Goal: Task Accomplishment & Management: Manage account settings

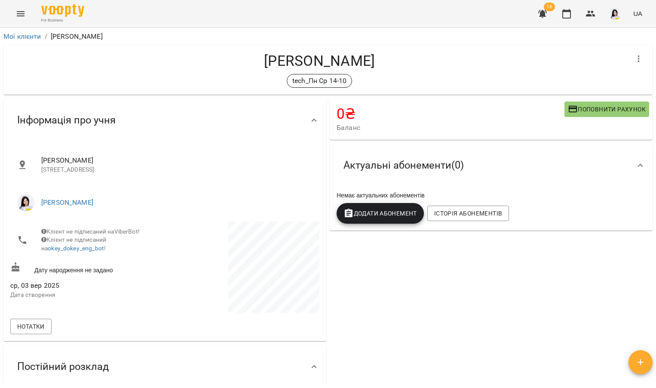
click at [15, 12] on button "Menu" at bounding box center [20, 13] width 21 height 21
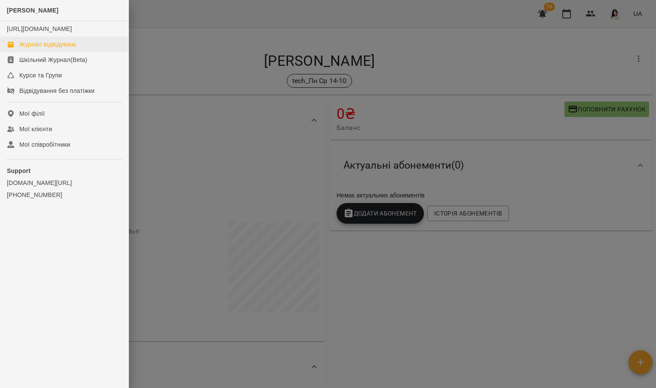
click at [62, 49] on div "Журнал відвідувань" at bounding box center [47, 44] width 57 height 9
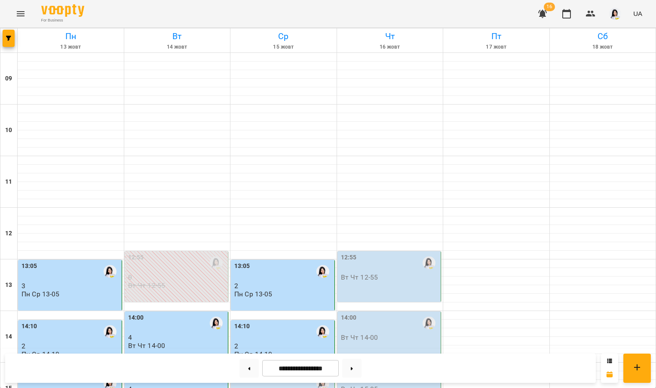
scroll to position [110, 0]
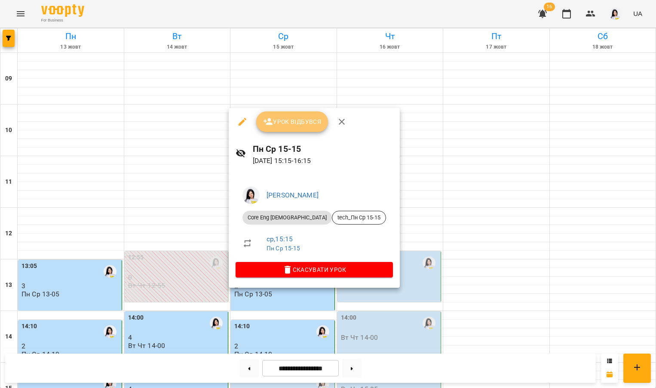
click at [300, 112] on button "Урок відбувся" at bounding box center [292, 121] width 72 height 21
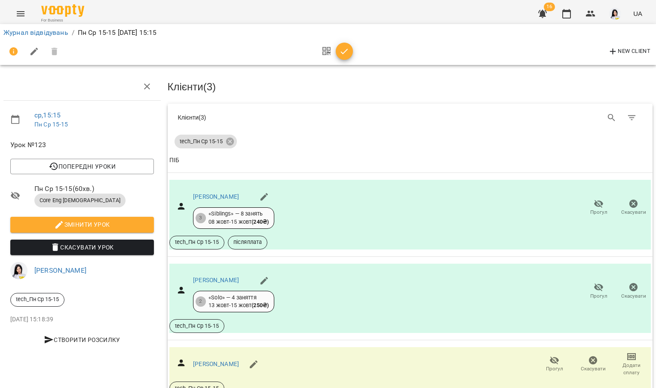
scroll to position [52, 0]
click at [227, 360] on link "[PERSON_NAME]" at bounding box center [216, 363] width 46 height 7
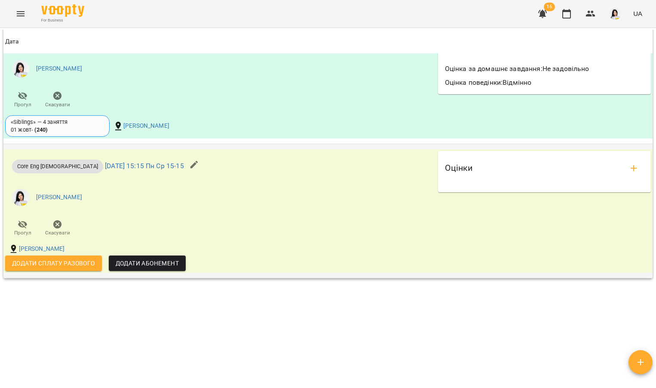
scroll to position [915, 0]
click at [631, 169] on icon "add evaluations" at bounding box center [634, 168] width 10 height 10
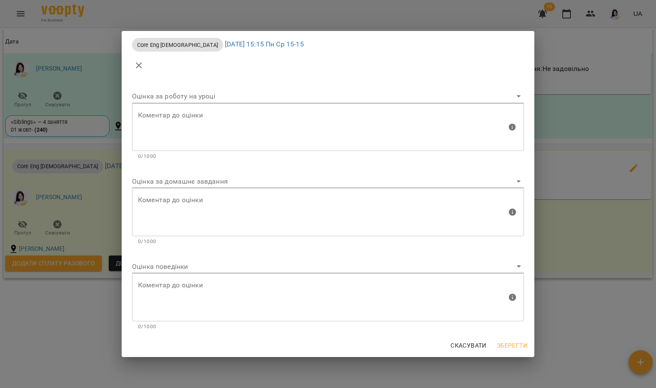
click at [242, 182] on body "For Business 16 UA Мої клієнти / [PERSON_NAME] [PERSON_NAME] tech_Пн Ср 15-15 0…" at bounding box center [328, 208] width 656 height 416
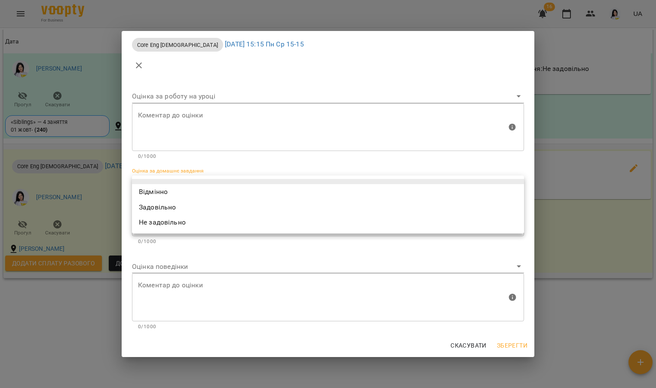
click at [184, 192] on li "Відмінно" at bounding box center [328, 191] width 392 height 15
type input "*********"
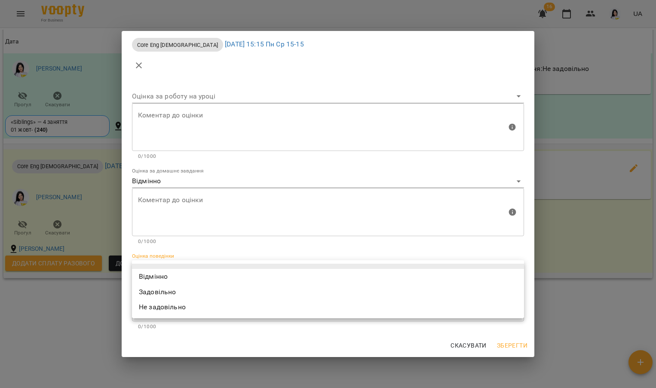
click at [170, 264] on body "For Business 16 UA Мої клієнти / [PERSON_NAME] [PERSON_NAME] tech_Пн Ср 15-15 0…" at bounding box center [328, 208] width 656 height 416
click at [167, 278] on li "Відмінно" at bounding box center [328, 276] width 392 height 15
type input "*********"
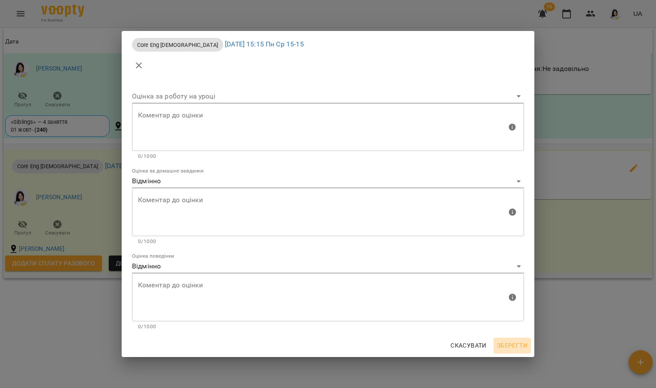
click at [514, 342] on span "Зберегти" at bounding box center [512, 345] width 31 height 10
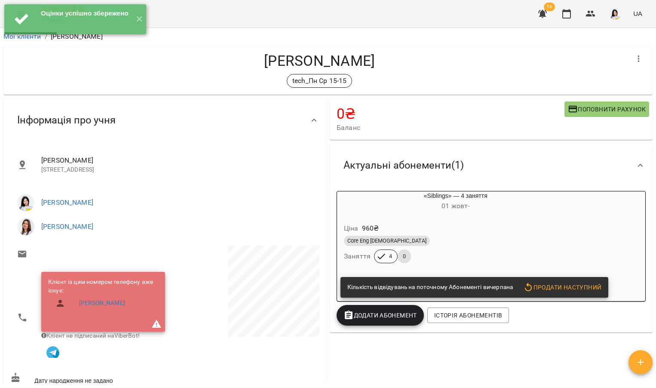
scroll to position [0, 0]
click at [136, 22] on button "✕" at bounding box center [139, 19] width 14 height 30
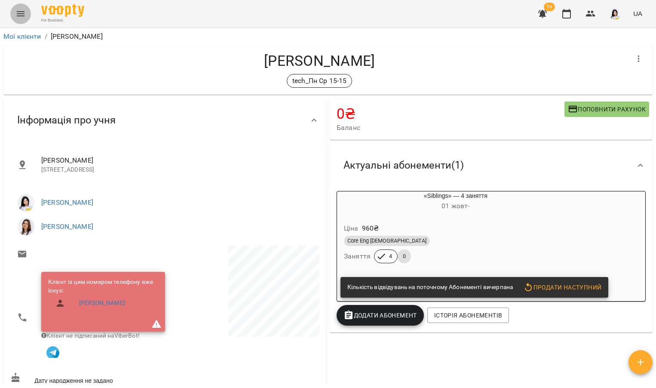
click at [17, 18] on icon "Menu" at bounding box center [20, 14] width 10 height 10
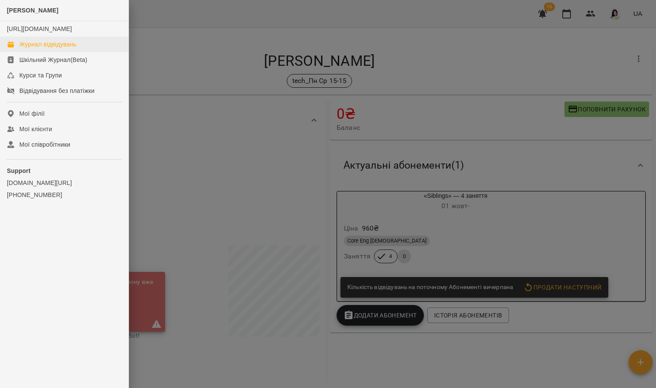
click at [33, 49] on div "Журнал відвідувань" at bounding box center [47, 44] width 57 height 9
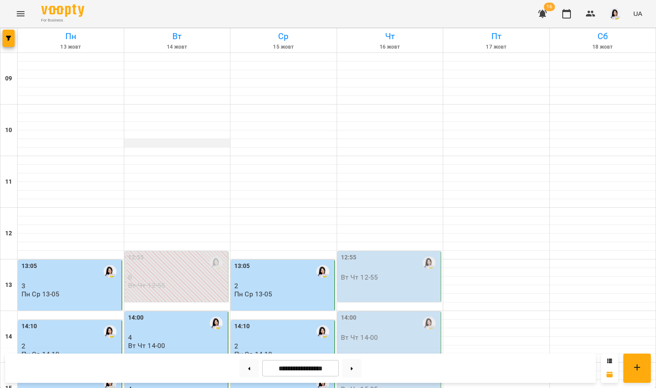
scroll to position [292, 0]
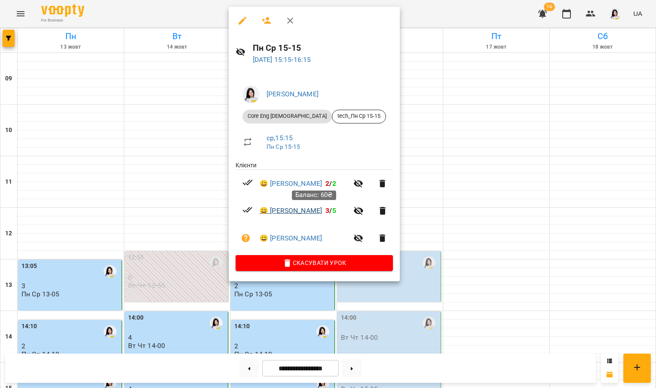
click at [287, 208] on link "😀 [PERSON_NAME]" at bounding box center [291, 211] width 62 height 10
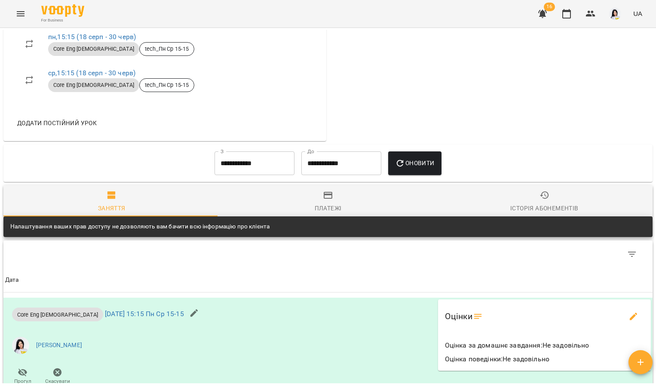
scroll to position [867, 0]
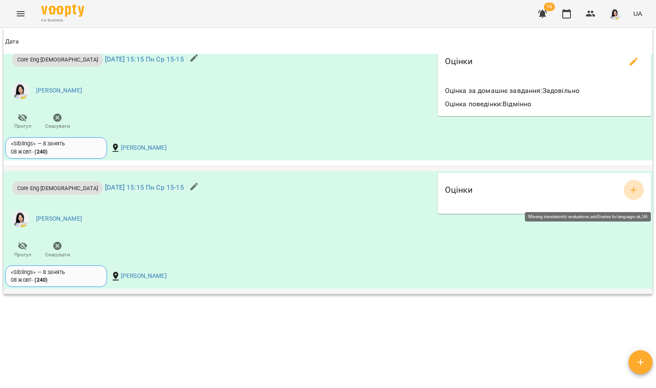
click at [629, 194] on icon "add evaluations" at bounding box center [634, 190] width 10 height 10
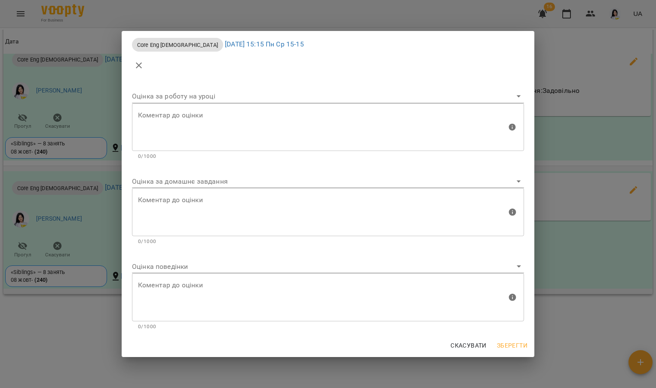
click at [182, 170] on div "Оцінка за домашнє завдання" at bounding box center [328, 178] width 392 height 21
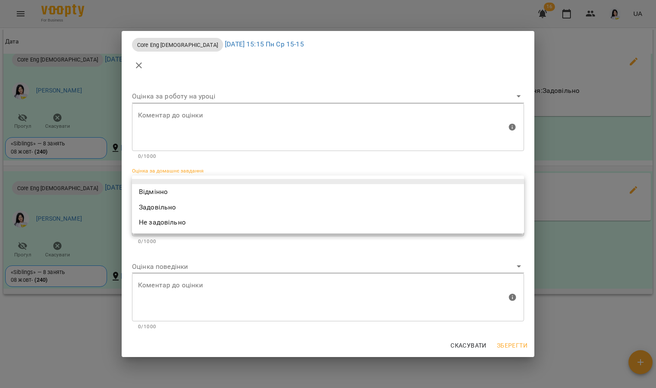
click at [175, 177] on body "For Business 16 UA Мої клієнти / [PERSON_NAME] [PERSON_NAME] tech_Пн Ср 15-15 п…" at bounding box center [328, 208] width 656 height 416
click at [160, 222] on li "Не задовільно" at bounding box center [328, 222] width 392 height 15
type input "**********"
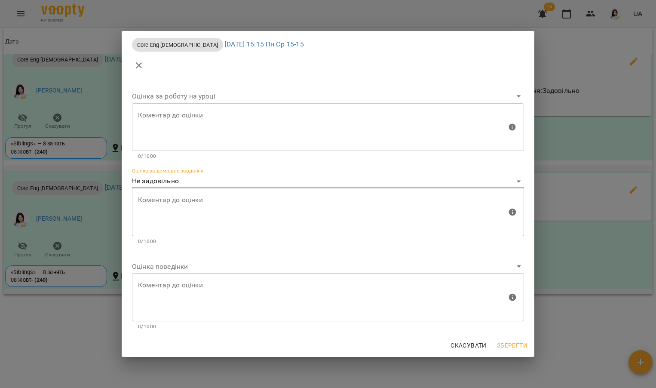
click at [161, 210] on textarea at bounding box center [322, 212] width 369 height 32
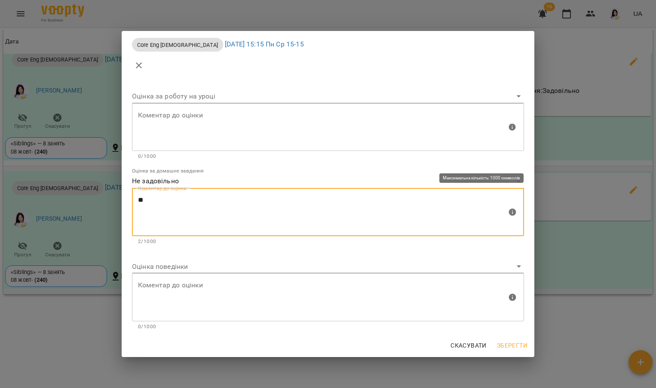
type textarea "*"
type textarea "**********"
click at [152, 263] on body "For Business 16 UA Мої клієнти / [PERSON_NAME] [PERSON_NAME] tech_Пн Ср 15-15 п…" at bounding box center [328, 208] width 656 height 416
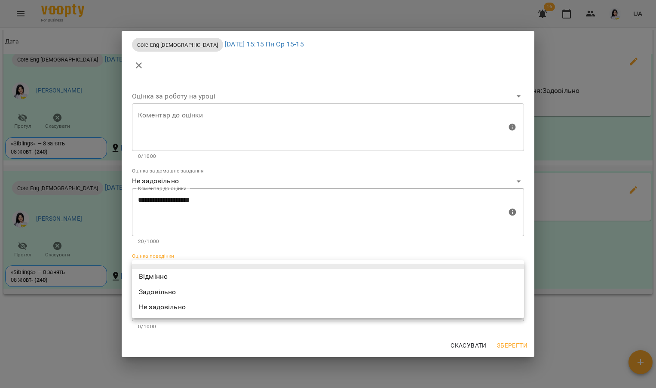
click at [170, 271] on li "Відмінно" at bounding box center [328, 276] width 392 height 15
type input "*********"
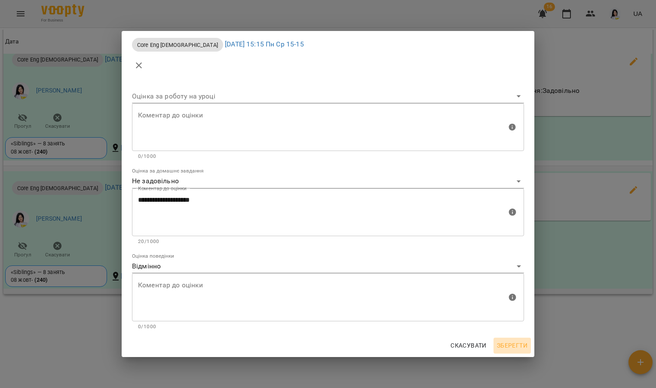
click at [515, 345] on span "Зберегти" at bounding box center [512, 345] width 31 height 10
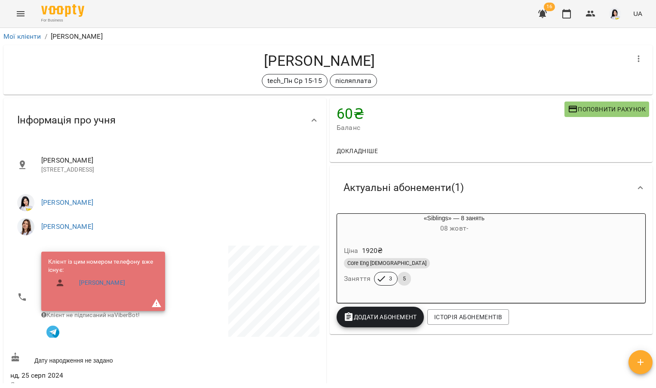
scroll to position [0, 0]
click at [19, 12] on icon "Menu" at bounding box center [21, 13] width 8 height 5
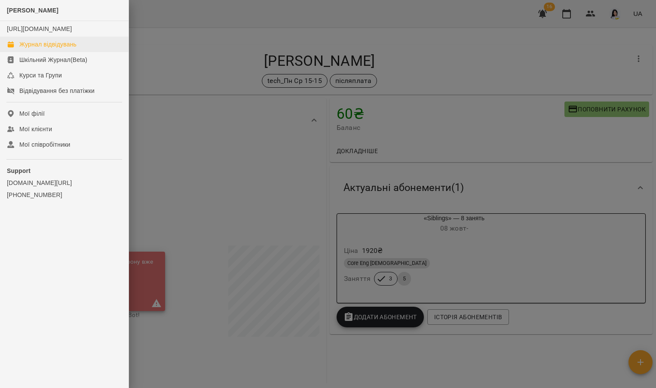
click at [47, 49] on div "Журнал відвідувань" at bounding box center [47, 44] width 57 height 9
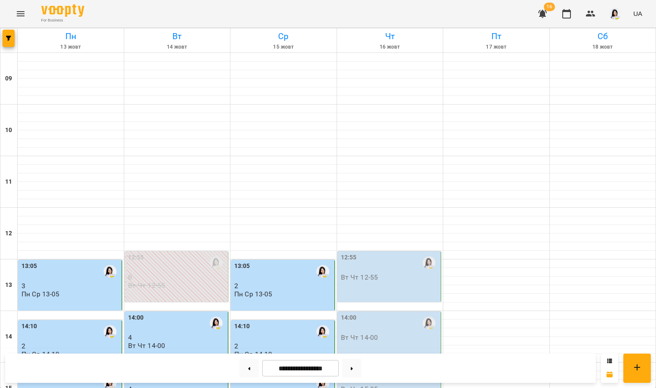
scroll to position [264, 0]
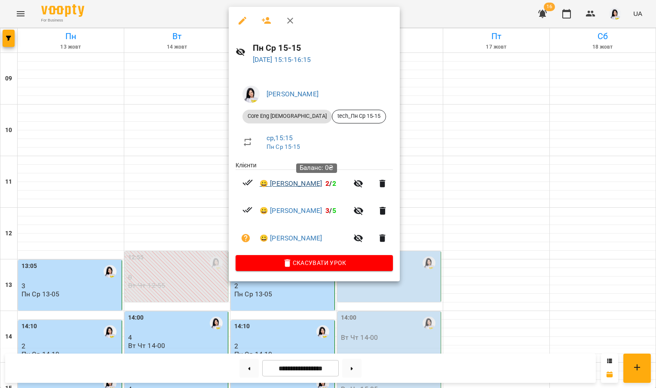
click at [303, 182] on link "😀 [PERSON_NAME]" at bounding box center [291, 183] width 62 height 10
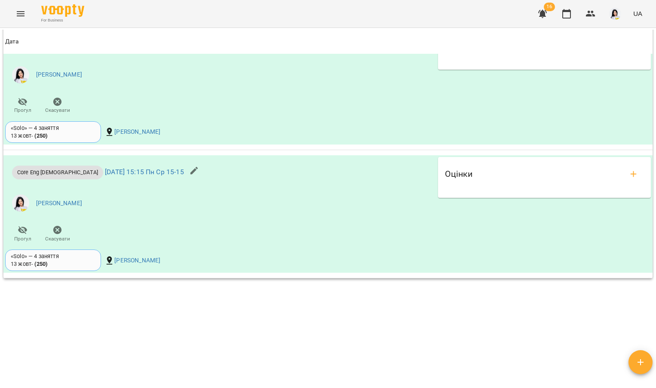
scroll to position [844, 0]
click at [629, 173] on icon "add evaluations" at bounding box center [634, 174] width 10 height 10
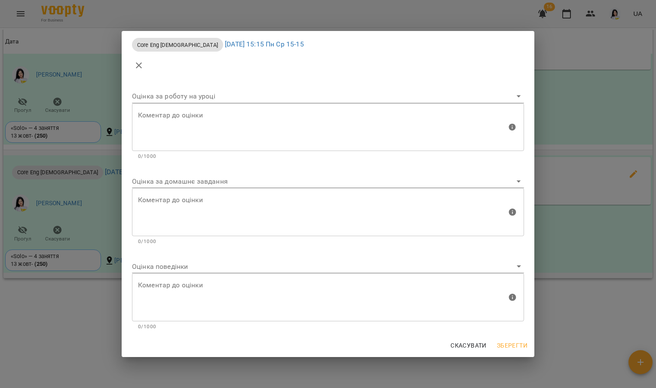
click at [263, 175] on body "For Business 16 UA Мої клієнти / [PERSON_NAME] [PERSON_NAME] tech_Пн Ср 15-15 0…" at bounding box center [328, 208] width 656 height 416
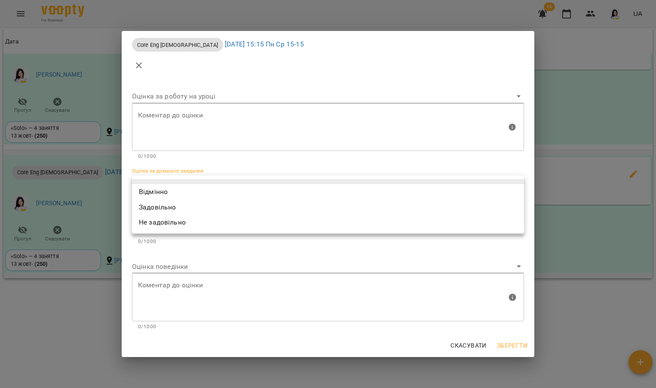
click at [169, 218] on li "Не задовільно" at bounding box center [328, 222] width 392 height 15
type input "**********"
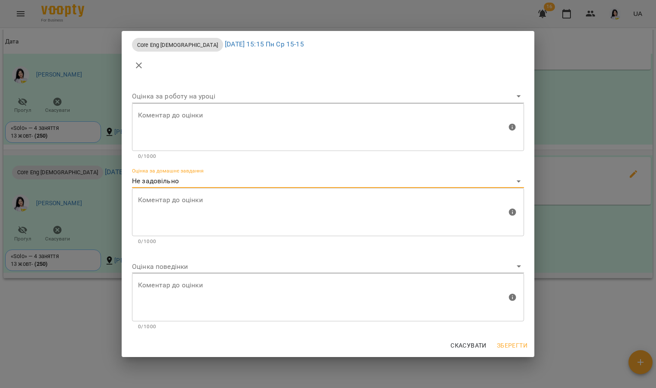
click at [170, 203] on textarea at bounding box center [322, 212] width 369 height 32
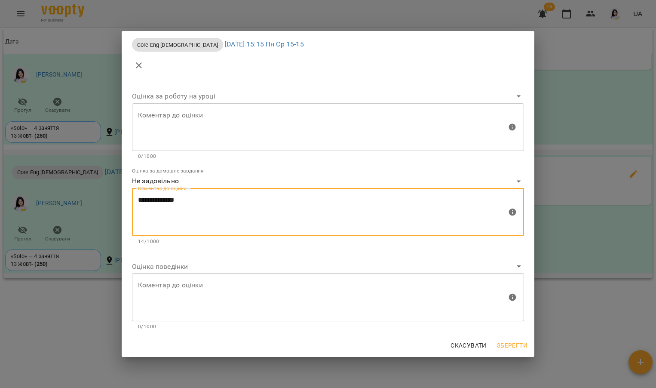
type textarea "**********"
click at [158, 265] on body "For Business 16 UA Мої клієнти / [PERSON_NAME] [PERSON_NAME] tech_Пн Ср 15-15 0…" at bounding box center [328, 208] width 656 height 416
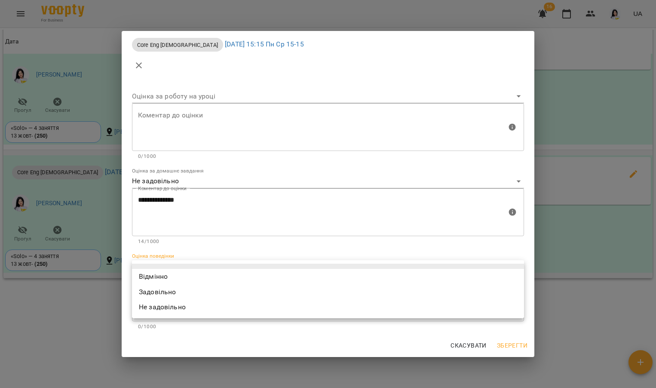
click at [159, 278] on li "Відмінно" at bounding box center [328, 276] width 392 height 15
type input "*********"
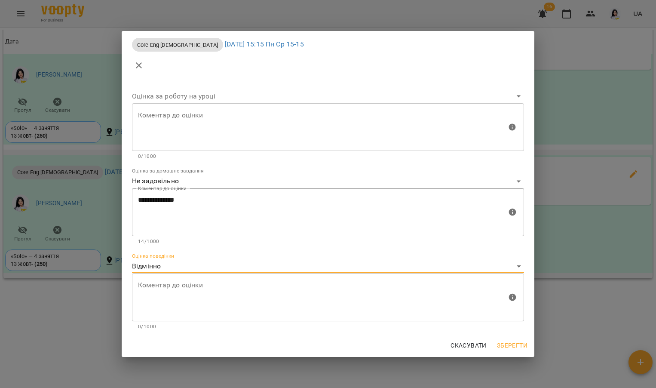
click at [517, 348] on span "Зберегти" at bounding box center [512, 345] width 31 height 10
